Goal: Find specific page/section: Find specific page/section

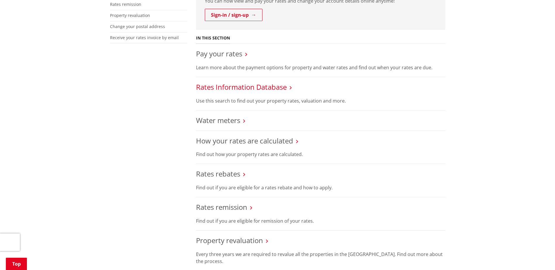
scroll to position [176, 0]
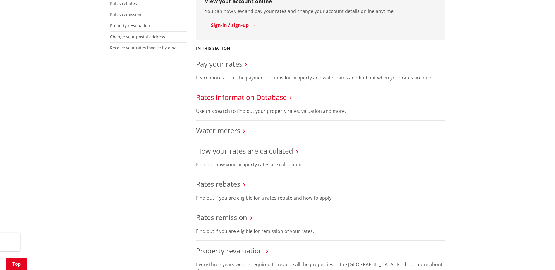
click at [232, 99] on link "Rates Information Database" at bounding box center [241, 98] width 91 height 10
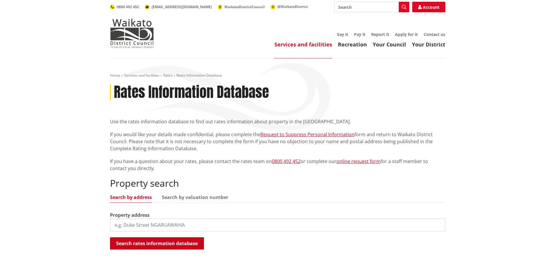
scroll to position [59, 0]
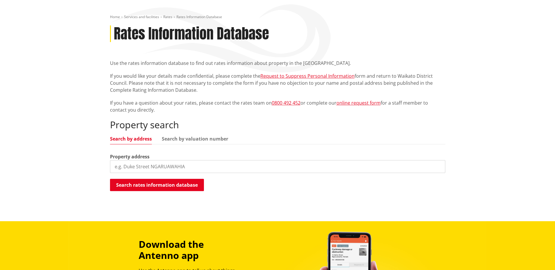
click at [133, 170] on input "search" at bounding box center [277, 166] width 335 height 13
type input "105 speedy"
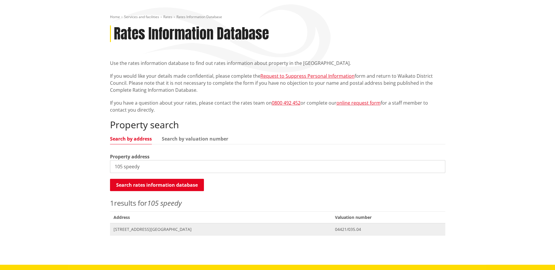
click at [142, 229] on span "105 Speedy Road NGARUAWAHIA" at bounding box center [221, 230] width 215 height 6
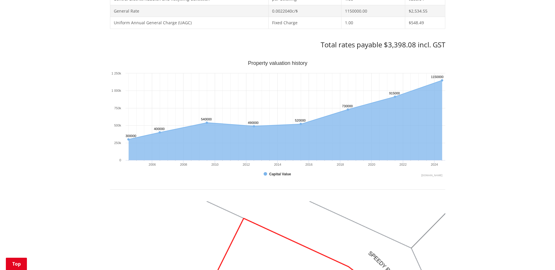
scroll to position [263, 0]
